Goal: Task Accomplishment & Management: Use online tool/utility

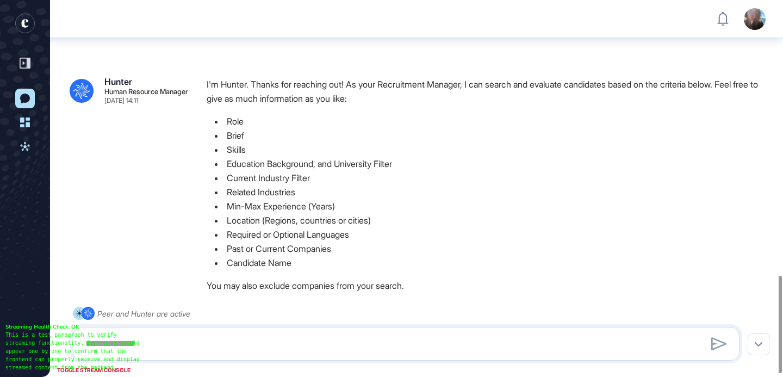
scroll to position [1061, 0]
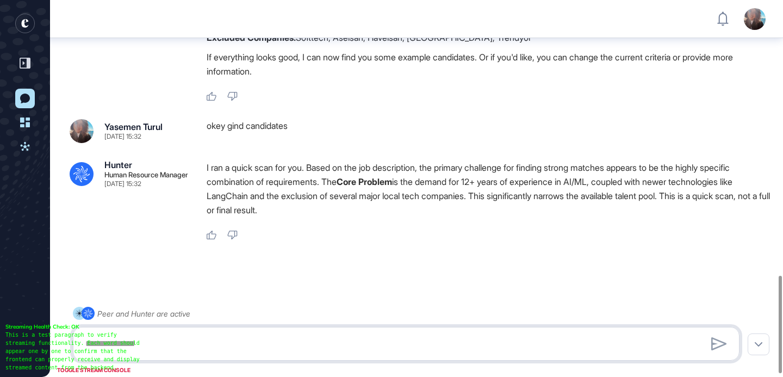
click at [214, 343] on textarea at bounding box center [406, 344] width 654 height 22
type textarea "*"
type textarea "**********"
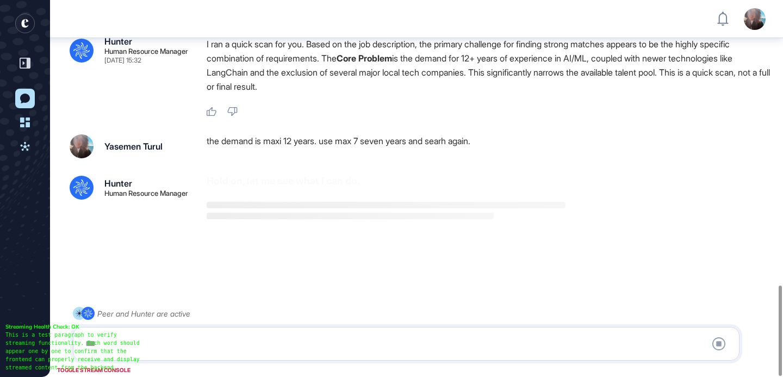
scroll to position [1187, 0]
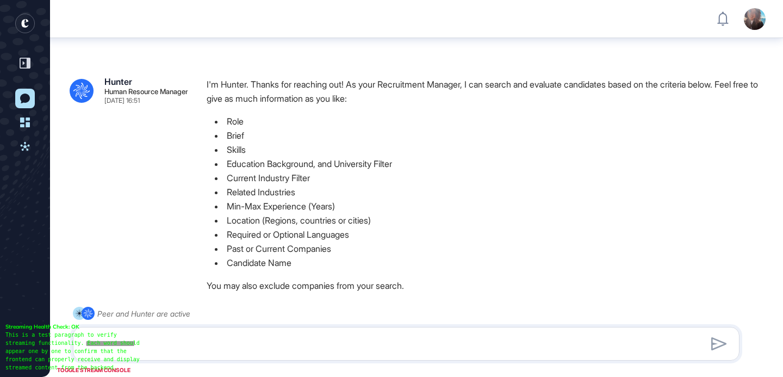
scroll to position [1592, 0]
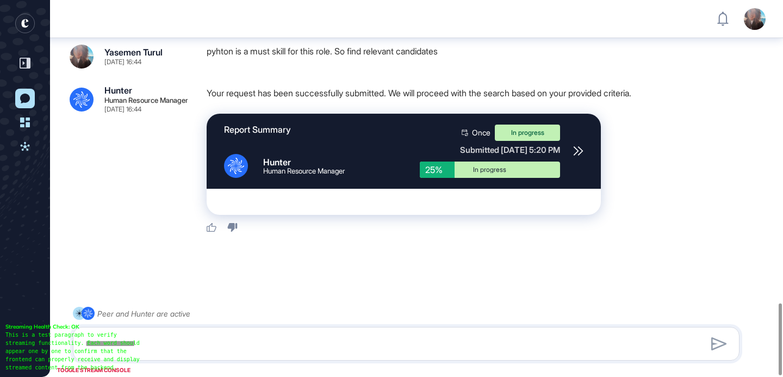
click at [125, 164] on div ".cls-2{fill:#fff} Hunter Human Resource Manager [DATE] 16:44 Your request has b…" at bounding box center [416, 159] width 693 height 147
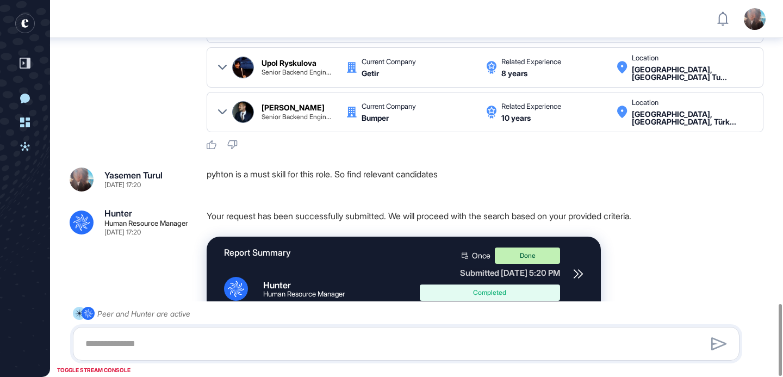
scroll to position [1595, 0]
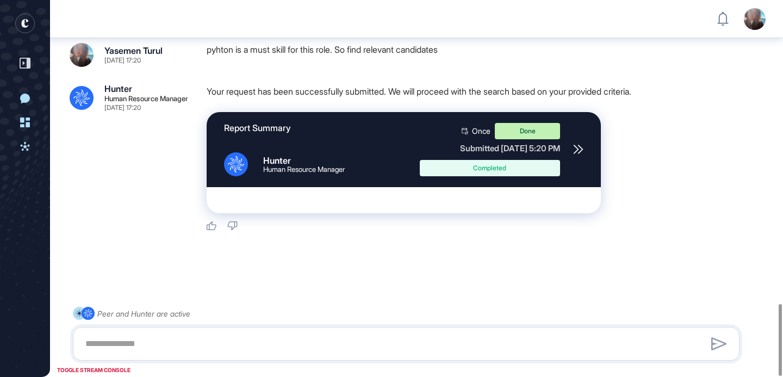
click at [576, 149] on icon at bounding box center [578, 149] width 10 height 10
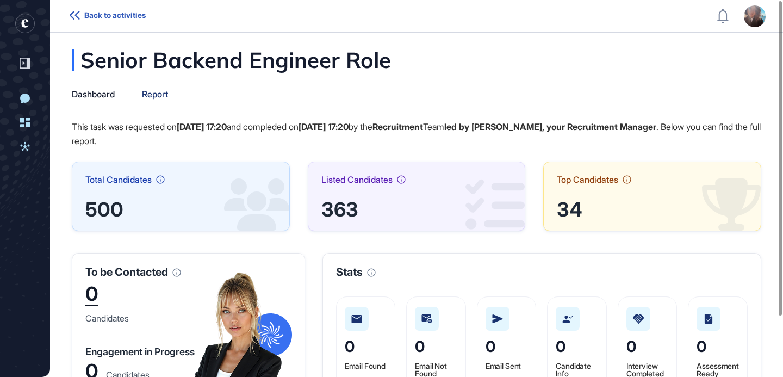
click at [166, 95] on div "Report" at bounding box center [155, 94] width 26 height 10
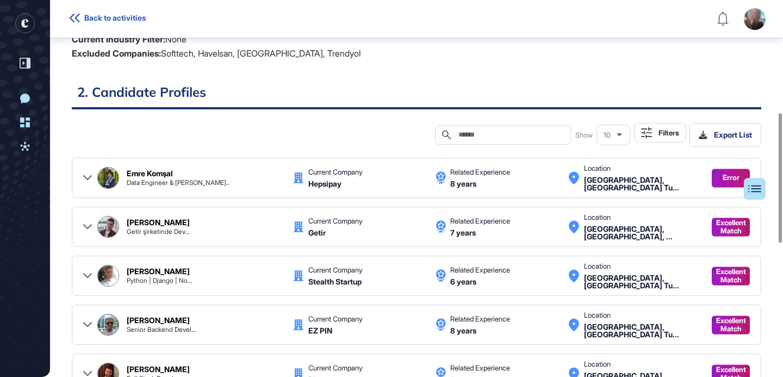
scroll to position [327, 0]
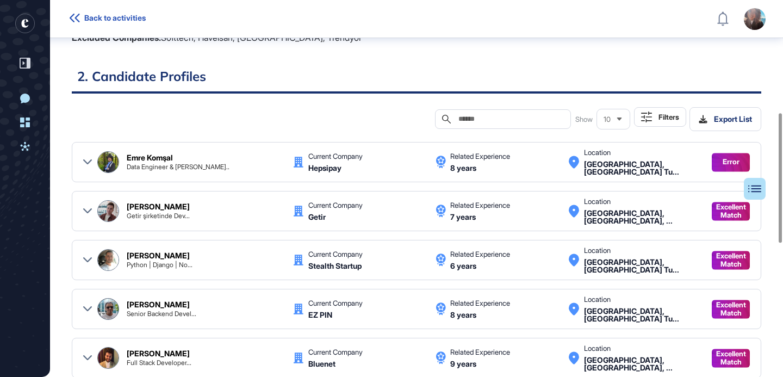
click at [715, 164] on div "Error" at bounding box center [730, 162] width 38 height 19
click at [96, 160] on div "Emre Komşal Data Engineer & ML E... Current Company Hepsipay Related Experience…" at bounding box center [416, 162] width 666 height 26
click at [92, 160] on div "Emre Komşal Data Engineer & ML E... Current Company Hepsipay Related Experience…" at bounding box center [416, 162] width 666 height 26
click at [87, 160] on icon at bounding box center [87, 162] width 9 height 9
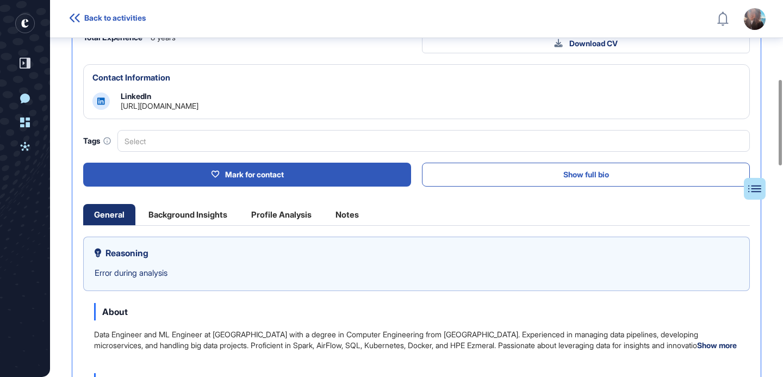
scroll to position [348, 0]
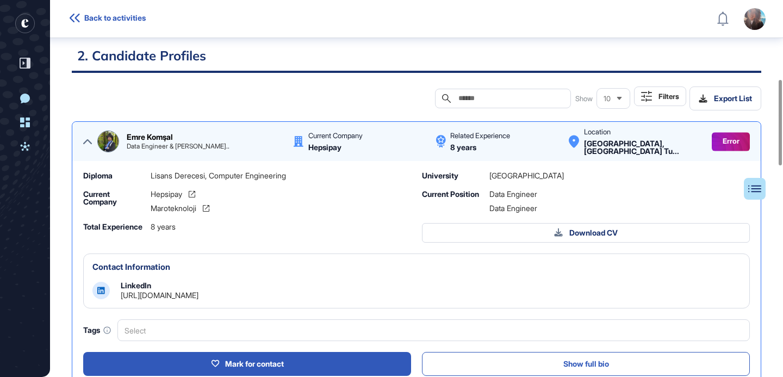
click at [85, 140] on icon at bounding box center [87, 141] width 9 height 9
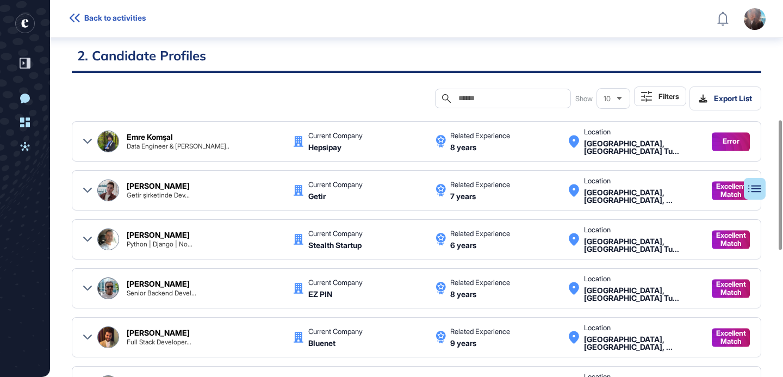
click at [87, 191] on icon at bounding box center [87, 189] width 9 height 5
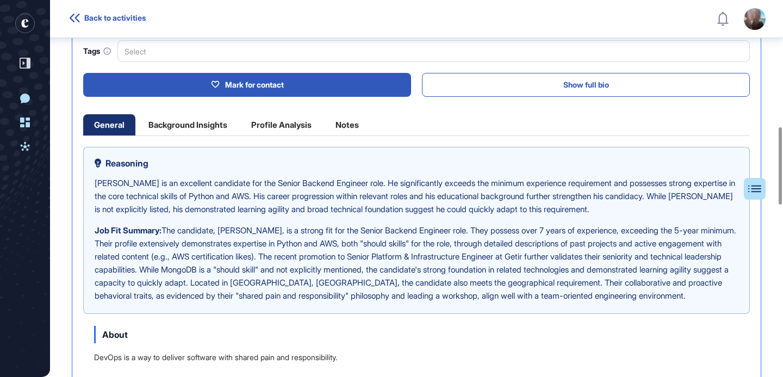
scroll to position [570, 0]
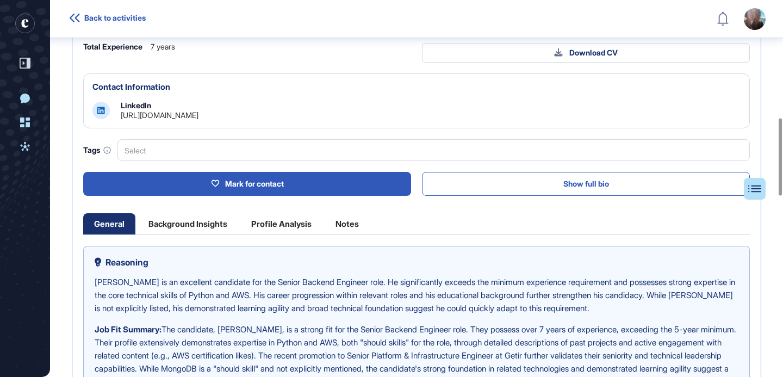
click at [198, 112] on link "https://www.linkedin.com/in/mahmutesatakyol" at bounding box center [160, 114] width 78 height 9
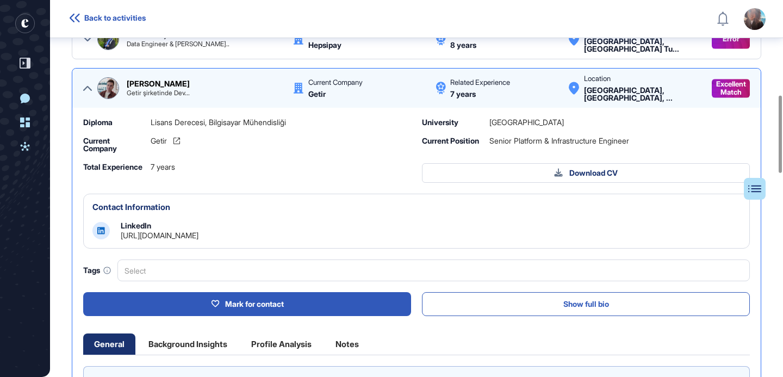
scroll to position [450, 0]
click at [176, 266] on div "Select" at bounding box center [433, 270] width 632 height 22
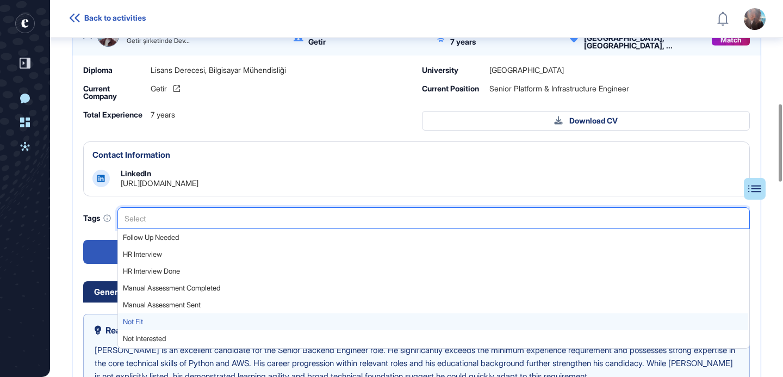
scroll to position [0, 0]
click at [179, 324] on span "Not Fit" at bounding box center [433, 321] width 620 height 8
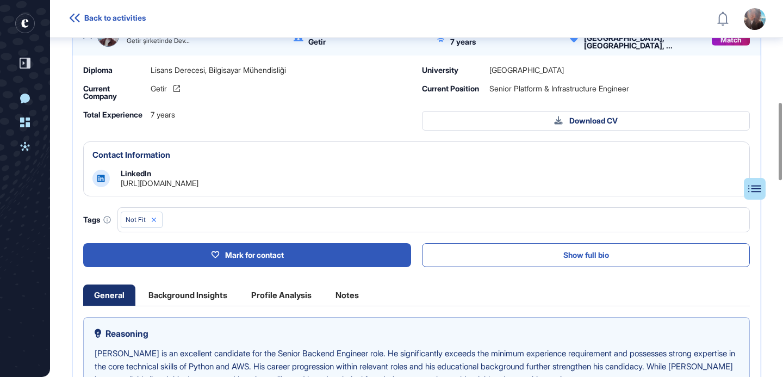
scroll to position [419, 0]
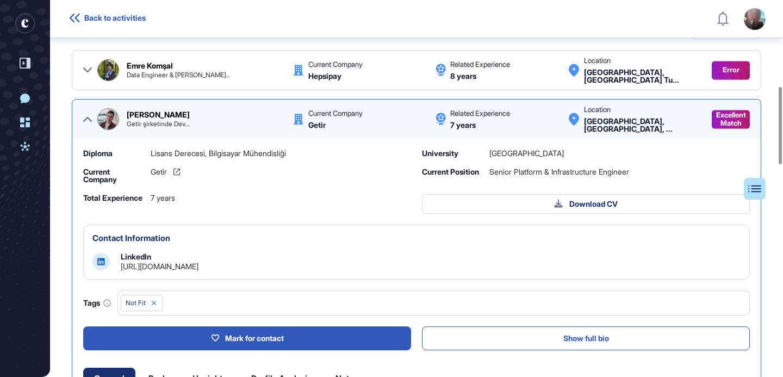
click at [87, 118] on icon at bounding box center [87, 119] width 9 height 5
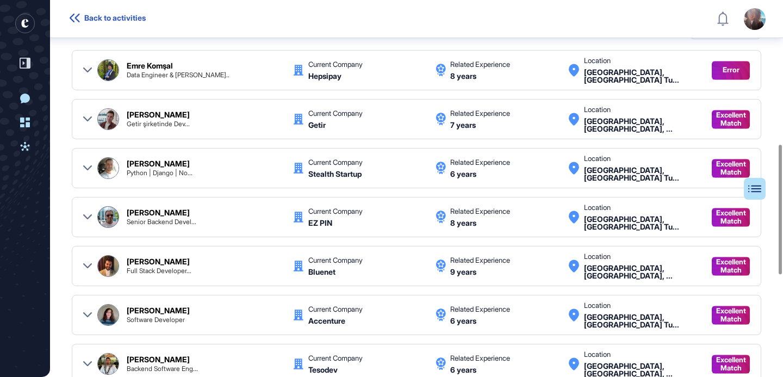
click at [88, 164] on icon at bounding box center [87, 168] width 9 height 9
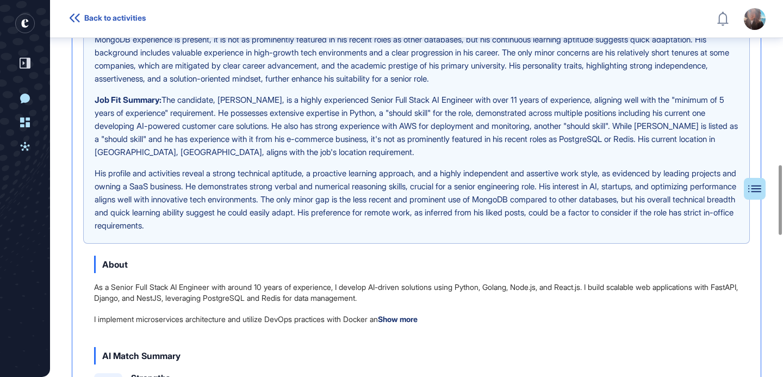
scroll to position [528, 0]
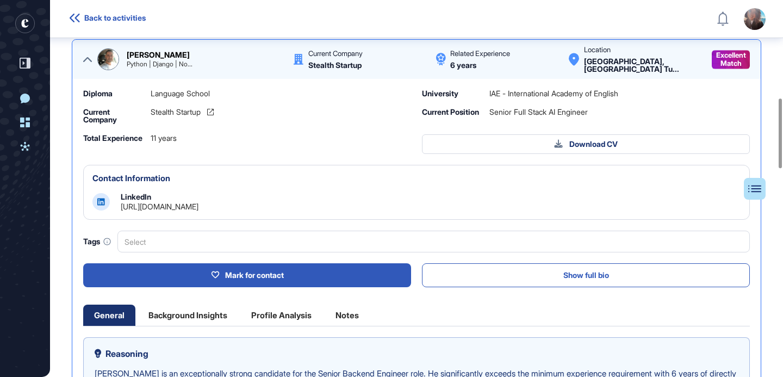
click at [198, 203] on link "https://www.linkedin.com/in/turgay-sozen" at bounding box center [160, 206] width 78 height 9
click at [186, 236] on div "Select" at bounding box center [433, 241] width 632 height 22
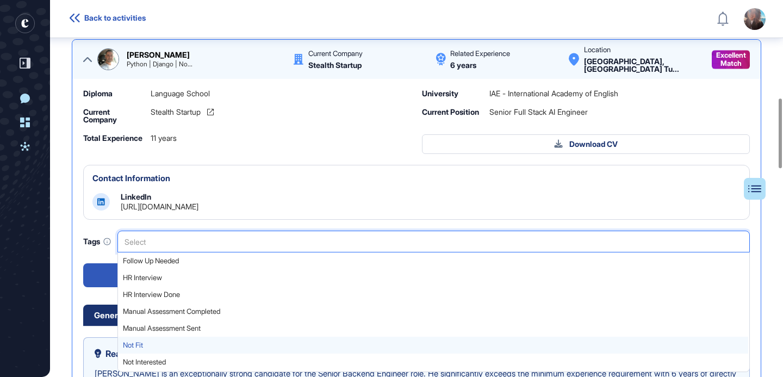
click at [154, 350] on div "Not Fit" at bounding box center [433, 344] width 630 height 17
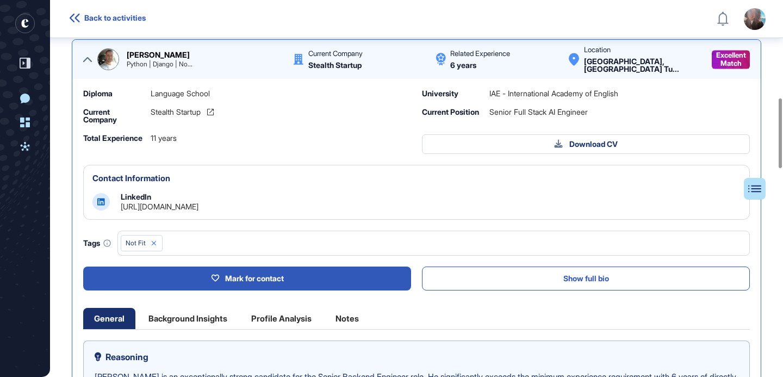
click at [89, 55] on icon at bounding box center [87, 59] width 9 height 9
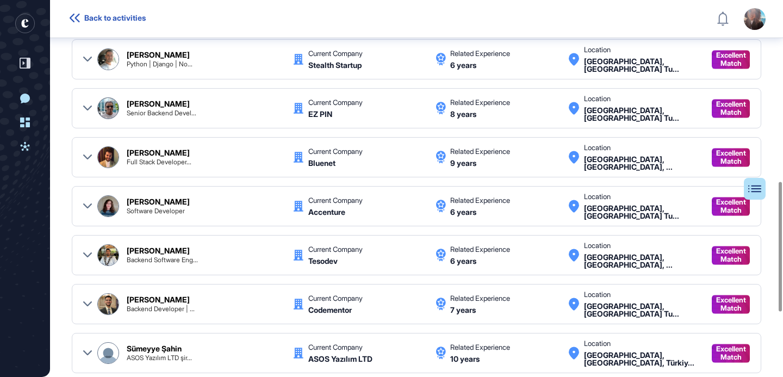
click at [87, 158] on icon at bounding box center [87, 156] width 9 height 5
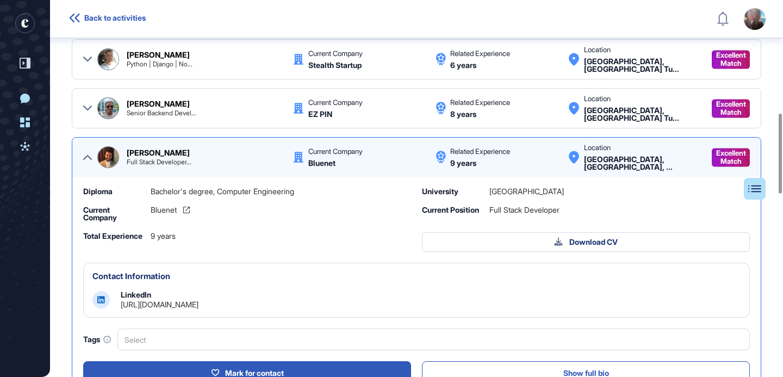
click at [87, 158] on icon at bounding box center [87, 157] width 9 height 9
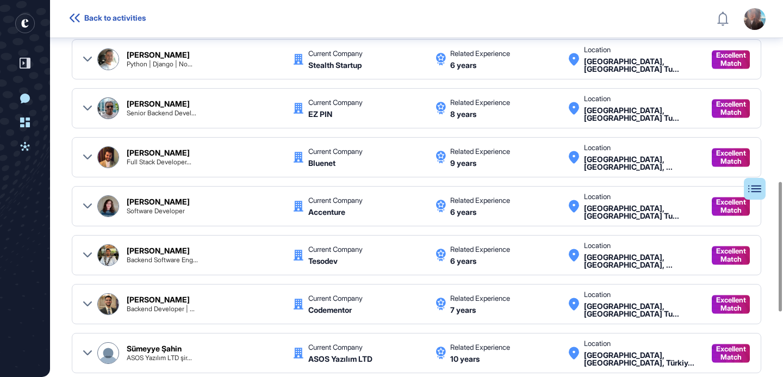
click at [86, 206] on icon at bounding box center [87, 205] width 9 height 5
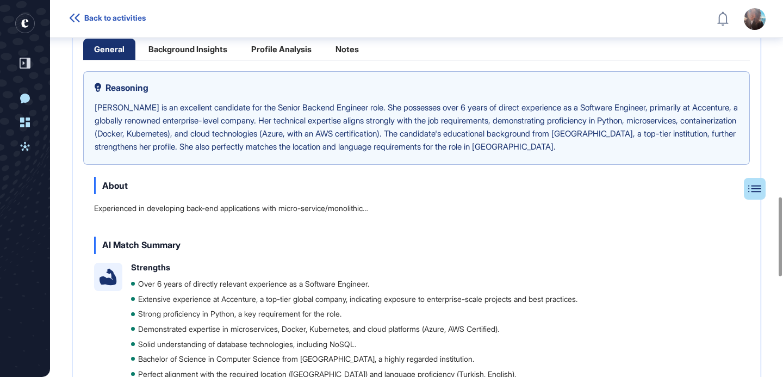
scroll to position [747, 0]
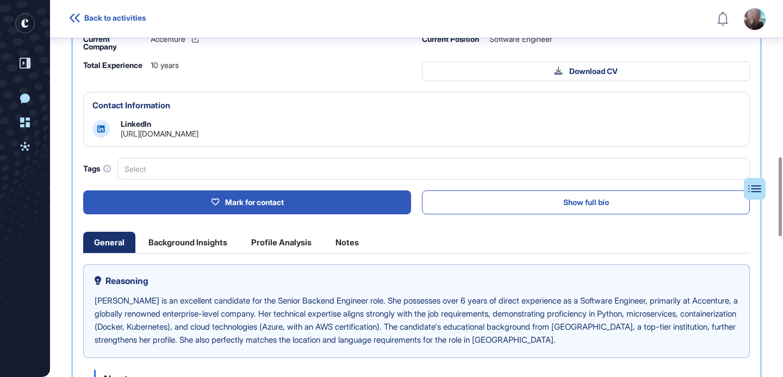
click at [192, 133] on link "https://www.linkedin.com/in/güllü-katık-43b279103" at bounding box center [160, 133] width 78 height 9
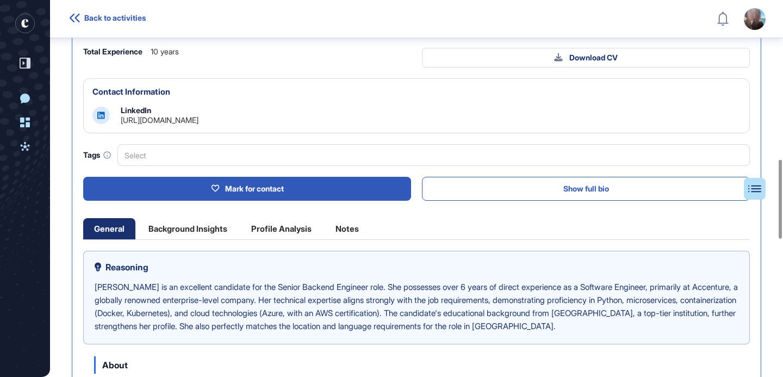
scroll to position [761, 0]
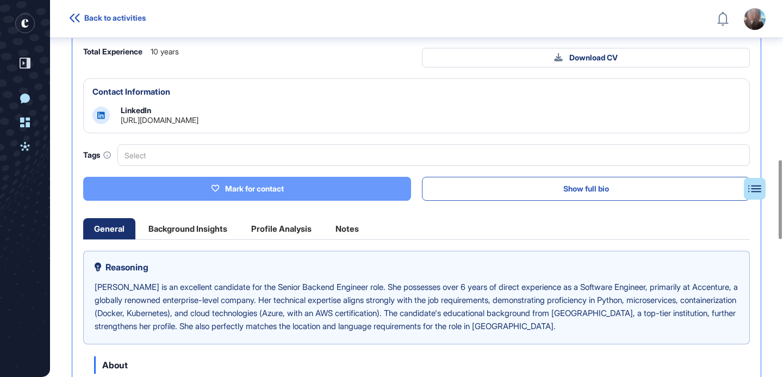
click at [252, 190] on div "Mark for contact" at bounding box center [247, 189] width 73 height 10
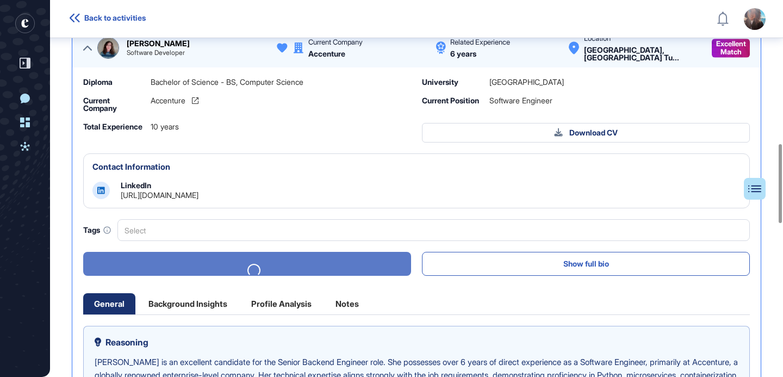
scroll to position [684, 0]
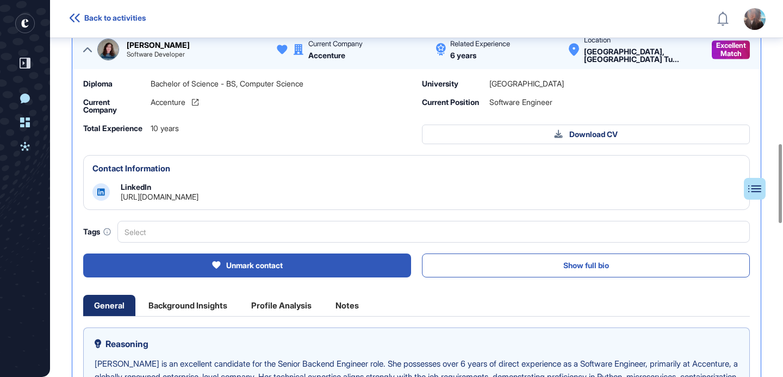
click at [89, 58] on div at bounding box center [87, 49] width 9 height 26
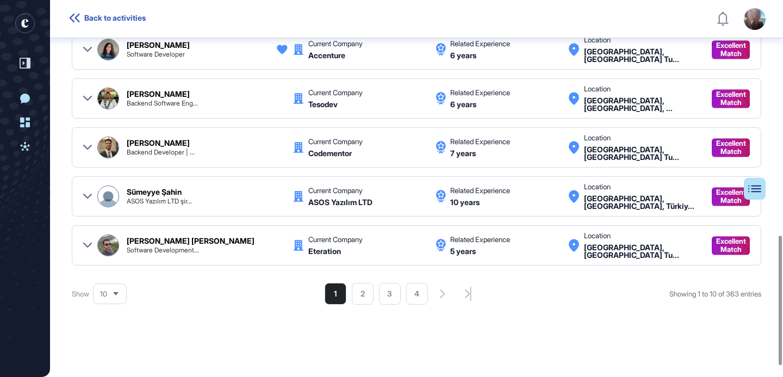
click at [91, 98] on icon at bounding box center [87, 98] width 9 height 9
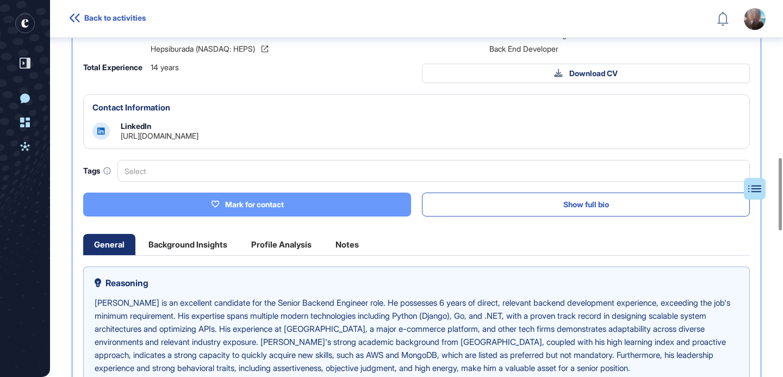
scroll to position [805, 0]
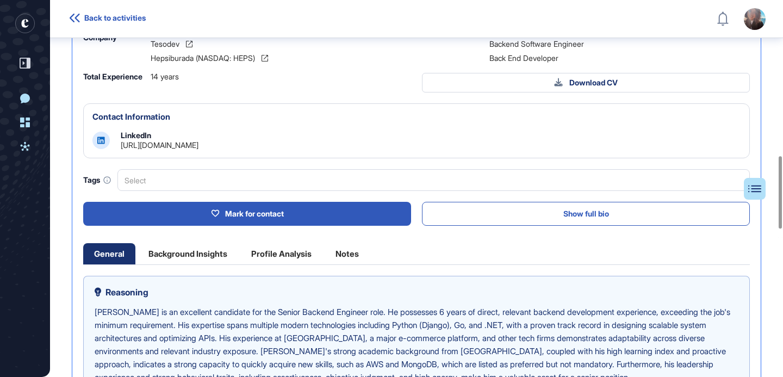
click at [198, 147] on link "https://www.linkedin.com/in/erenkaratass" at bounding box center [160, 144] width 78 height 9
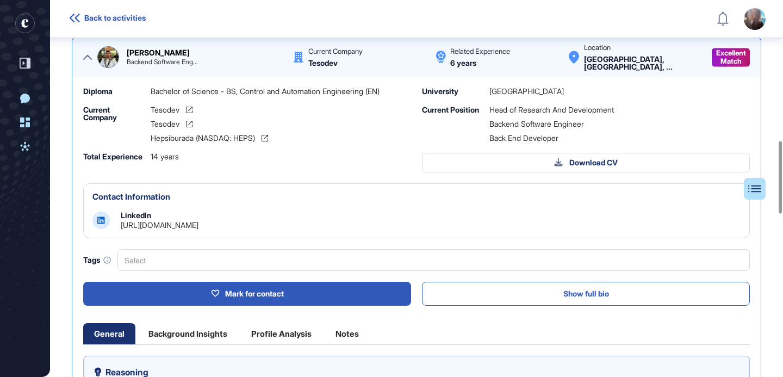
scroll to position [725, 0]
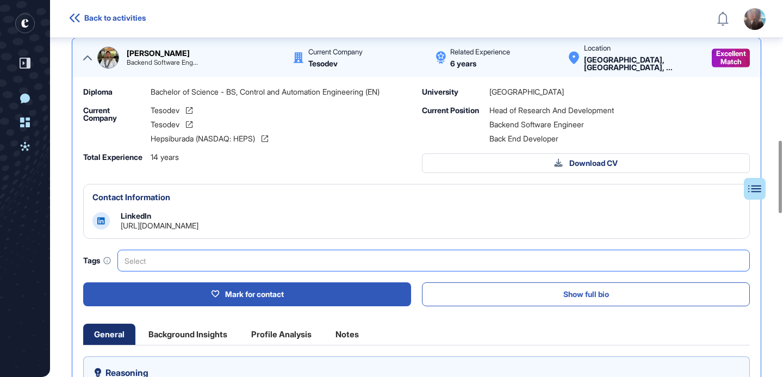
click at [213, 260] on div "Select" at bounding box center [433, 260] width 632 height 22
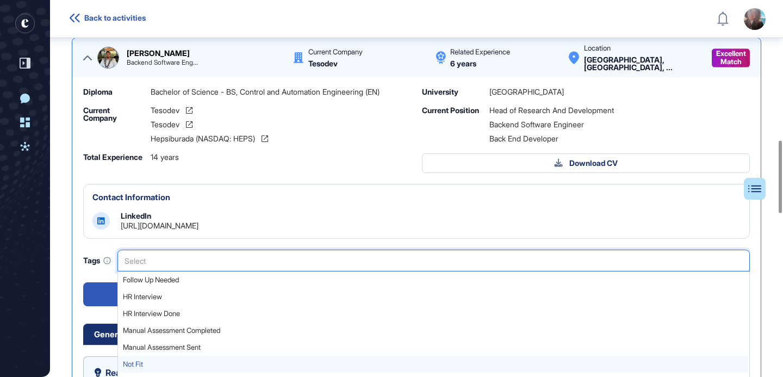
click at [150, 360] on span "Not Fit" at bounding box center [433, 364] width 620 height 8
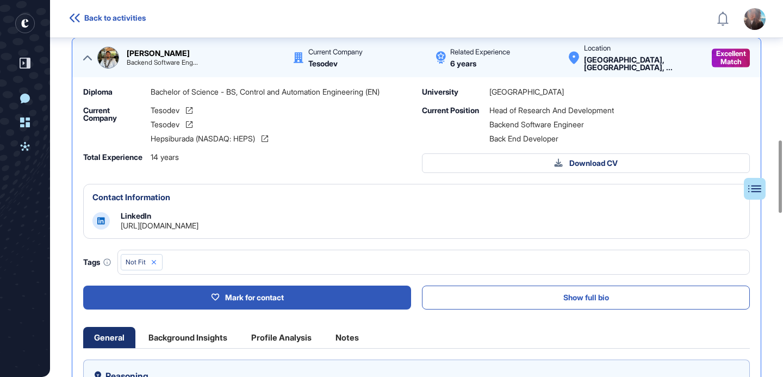
click at [91, 61] on icon at bounding box center [87, 57] width 9 height 9
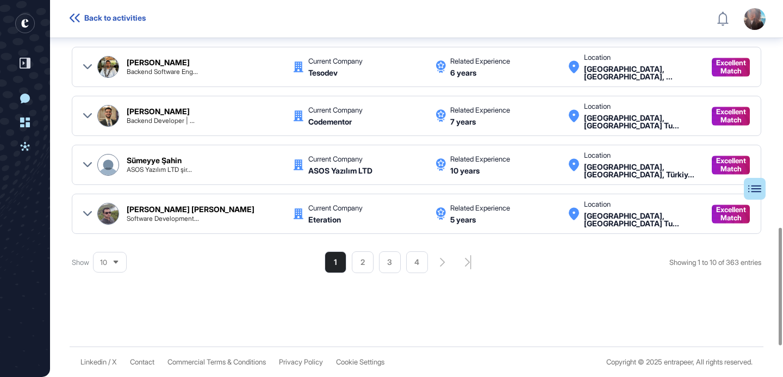
scroll to position [716, 0]
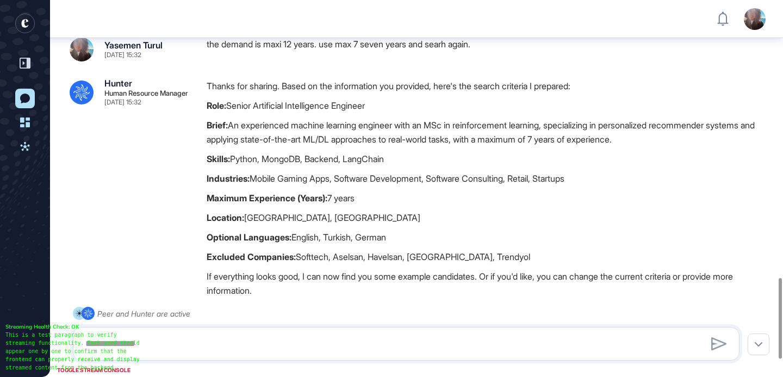
scroll to position [1372, 0]
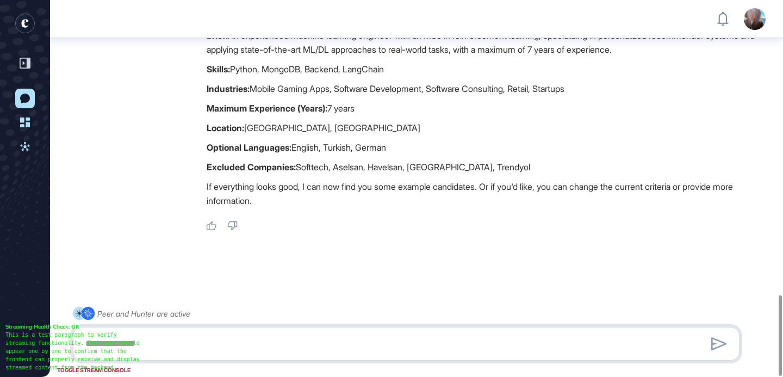
click at [251, 340] on textarea at bounding box center [406, 344] width 654 height 22
type textarea "**********"
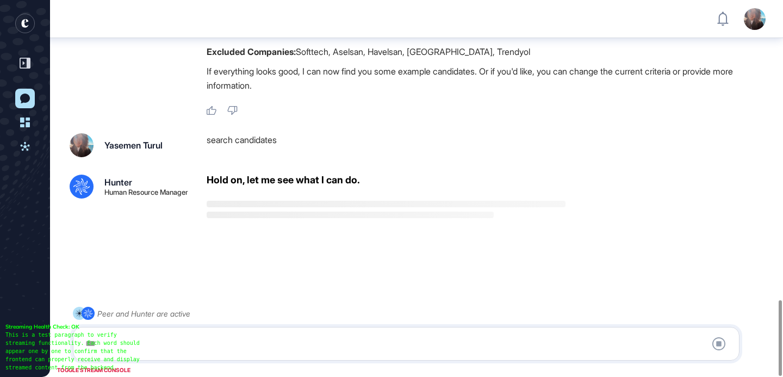
scroll to position [1487, 0]
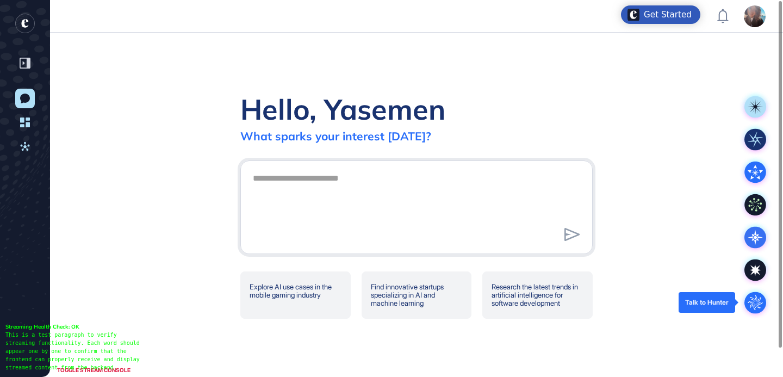
click at [763, 304] on circle at bounding box center [755, 302] width 22 height 22
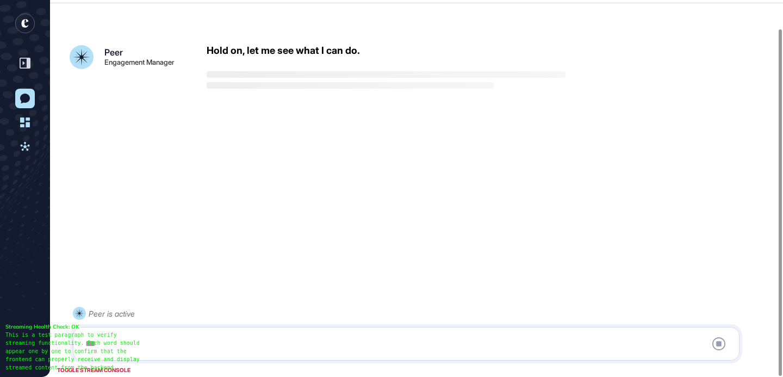
scroll to position [30, 0]
click at [178, 346] on div at bounding box center [406, 344] width 654 height 22
click at [182, 342] on div at bounding box center [406, 344] width 654 height 22
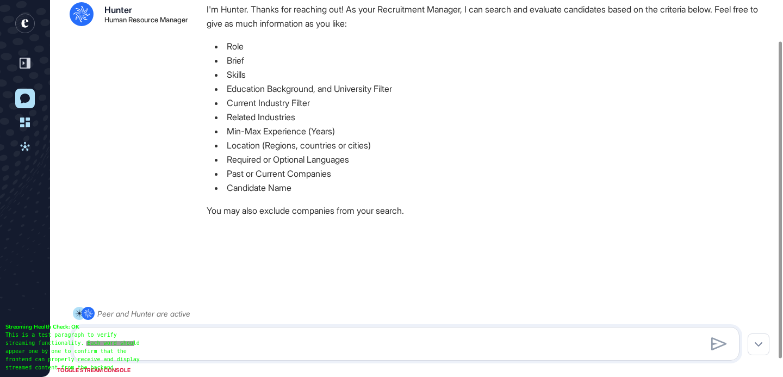
scroll to position [70, 0]
click at [178, 343] on textarea at bounding box center [406, 344] width 654 height 22
paste textarea "**********"
type textarea "*"
click at [230, 337] on textarea at bounding box center [406, 344] width 654 height 22
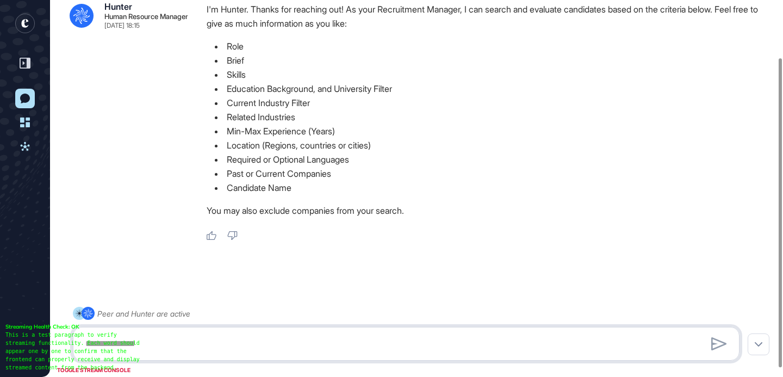
paste textarea "**********"
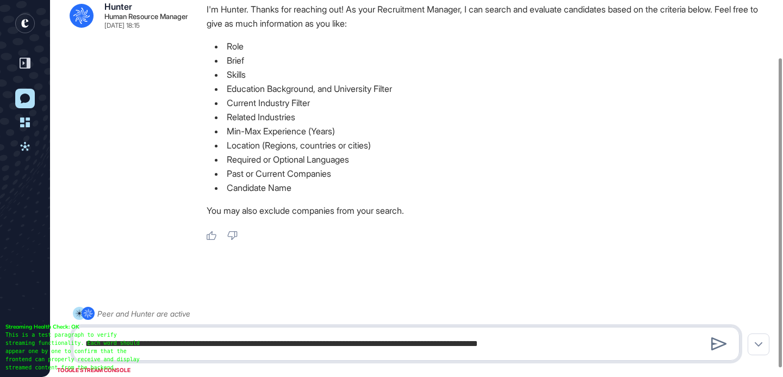
type textarea "**********"
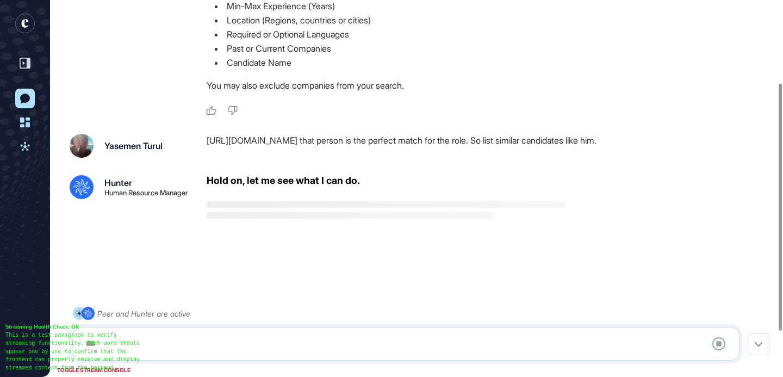
scroll to position [195, 0]
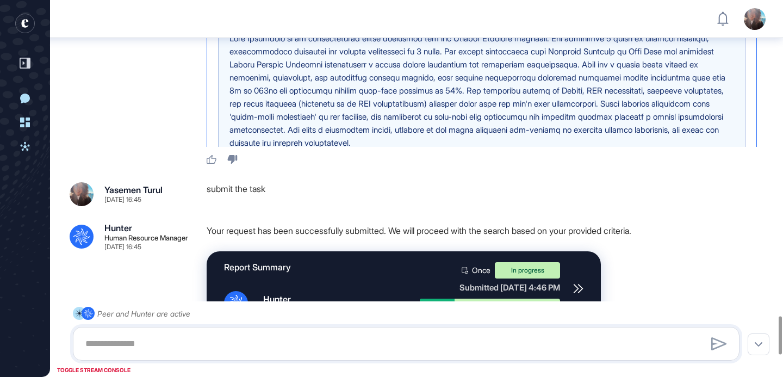
scroll to position [210, 0]
